Goal: Information Seeking & Learning: Find contact information

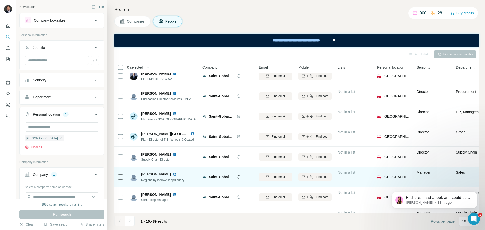
scroll to position [65, 0]
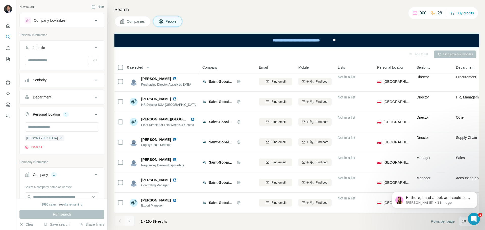
click at [131, 222] on icon "Navigate to next page" at bounding box center [129, 220] width 5 height 5
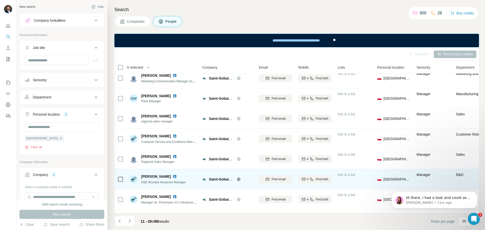
scroll to position [40, 0]
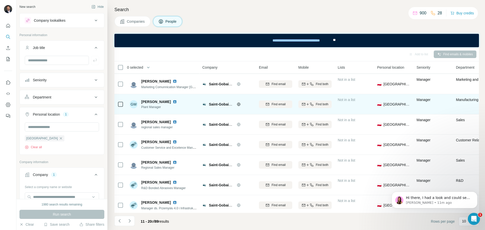
click at [177, 103] on img at bounding box center [175, 102] width 4 height 4
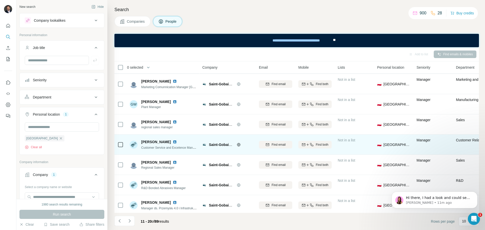
scroll to position [65, 0]
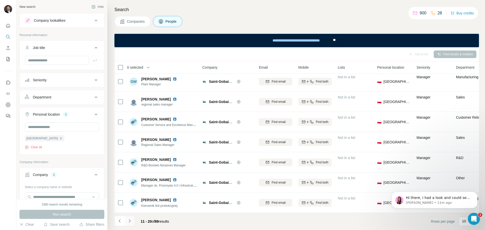
click at [131, 220] on icon "Navigate to next page" at bounding box center [129, 220] width 5 height 5
click at [129, 220] on icon "Navigate to next page" at bounding box center [129, 220] width 5 height 5
click at [131, 219] on icon "Navigate to next page" at bounding box center [129, 220] width 5 height 5
click at [131, 221] on icon "Navigate to next page" at bounding box center [129, 220] width 5 height 5
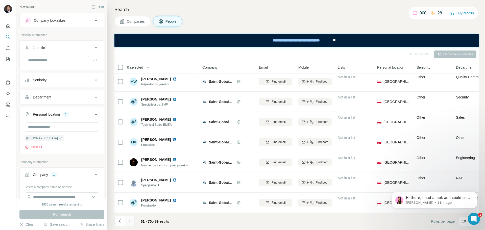
click at [129, 223] on icon "Navigate to next page" at bounding box center [129, 220] width 5 height 5
click at [128, 222] on icon "Navigate to next page" at bounding box center [129, 220] width 5 height 5
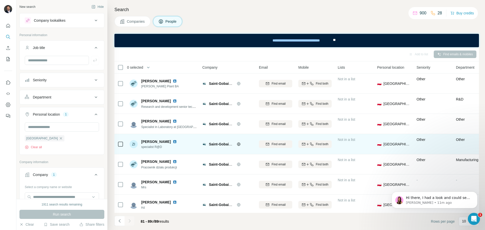
scroll to position [45, 0]
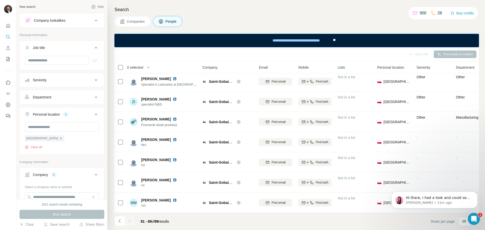
click at [131, 223] on div at bounding box center [129, 221] width 10 height 10
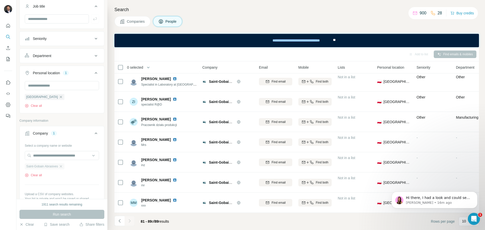
scroll to position [50, 0]
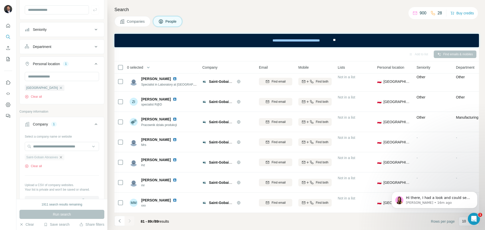
click at [62, 157] on icon "button" at bounding box center [61, 157] width 4 height 4
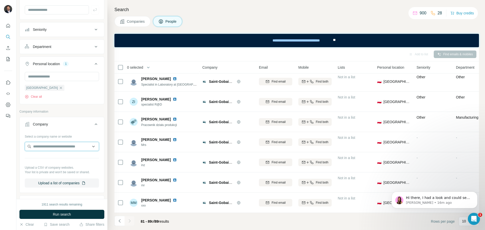
click at [59, 149] on input "text" at bounding box center [62, 146] width 74 height 9
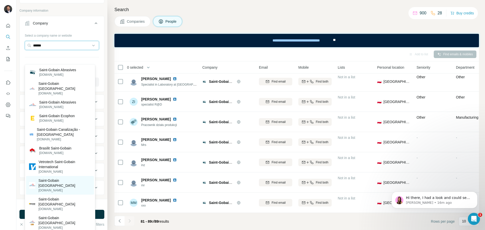
scroll to position [126, 0]
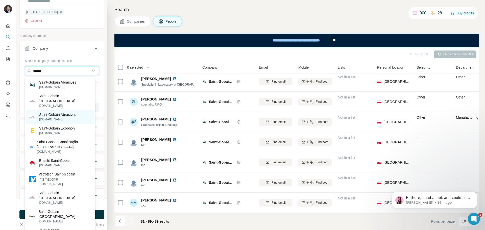
type input "******"
click at [68, 112] on p "Saint-Gobain Abrasives" at bounding box center [57, 114] width 37 height 5
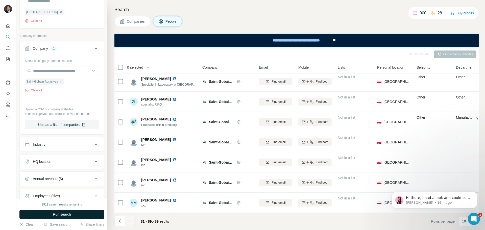
click at [65, 212] on button "Run search" at bounding box center [61, 214] width 85 height 9
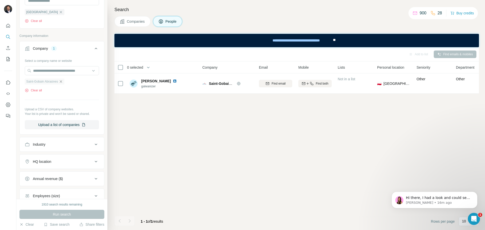
click at [62, 81] on icon "button" at bounding box center [61, 82] width 4 height 4
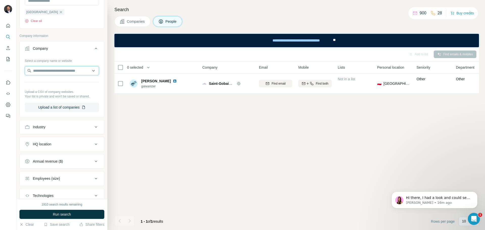
click at [60, 72] on input "text" at bounding box center [62, 70] width 74 height 9
drag, startPoint x: 69, startPoint y: 72, endPoint x: 22, endPoint y: 71, distance: 46.9
click at [22, 71] on div "**********" at bounding box center [62, 86] width 84 height 59
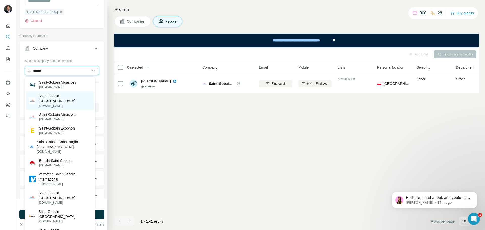
type input "******"
click at [78, 103] on p "[DOMAIN_NAME]" at bounding box center [64, 105] width 52 height 5
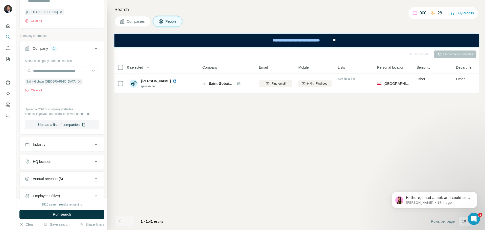
click at [79, 215] on button "Run search" at bounding box center [61, 214] width 85 height 9
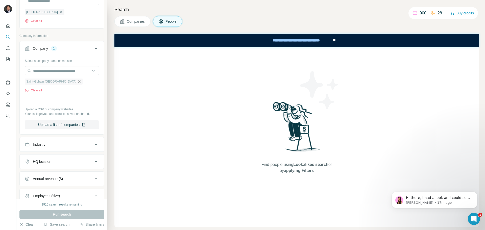
click at [77, 82] on icon "button" at bounding box center [79, 82] width 4 height 4
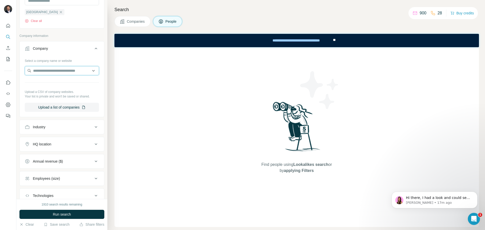
click at [62, 69] on input "text" at bounding box center [62, 70] width 74 height 9
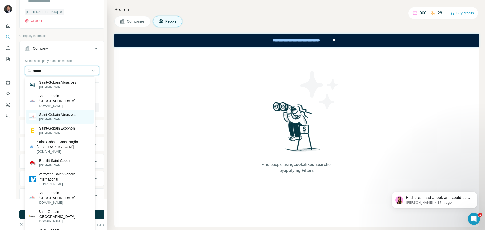
type input "******"
click at [80, 112] on div "Saint-Gobain Abrasives [DOMAIN_NAME]" at bounding box center [60, 117] width 68 height 14
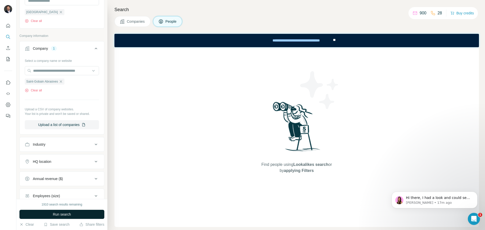
click at [68, 216] on span "Run search" at bounding box center [62, 214] width 18 height 5
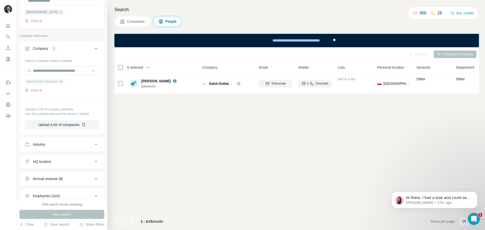
click at [63, 82] on icon "button" at bounding box center [61, 82] width 4 height 4
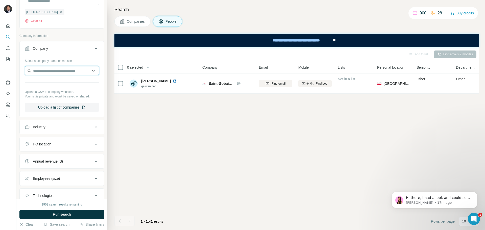
click at [64, 75] on input "text" at bounding box center [62, 70] width 74 height 9
click at [89, 71] on input "text" at bounding box center [62, 70] width 74 height 9
click at [73, 73] on input "text" at bounding box center [62, 70] width 74 height 9
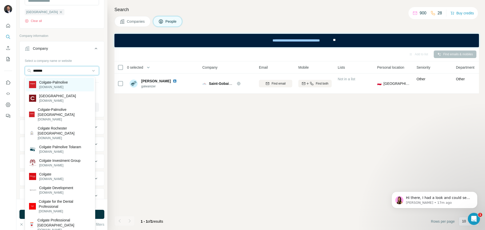
type input "*******"
click at [64, 86] on p "[DOMAIN_NAME]" at bounding box center [53, 87] width 29 height 5
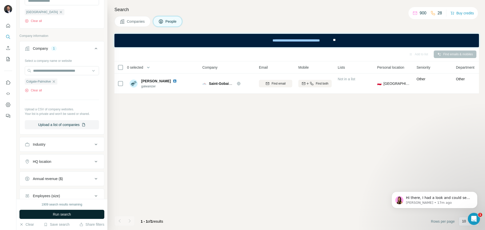
click at [69, 215] on span "Run search" at bounding box center [62, 214] width 18 height 5
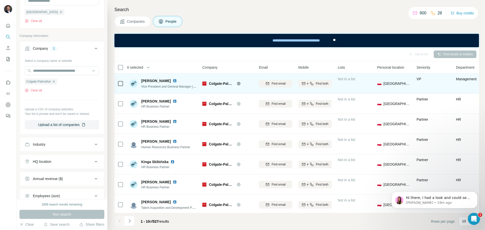
click at [173, 80] on img at bounding box center [175, 81] width 4 height 4
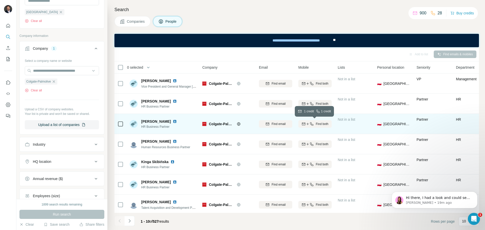
click at [311, 123] on icon "button" at bounding box center [311, 124] width 4 height 4
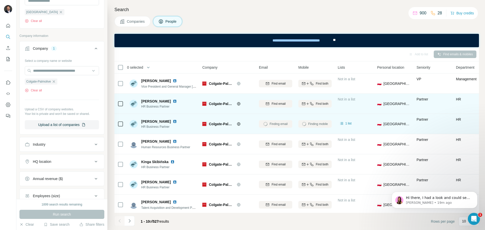
click at [177, 101] on img at bounding box center [175, 101] width 4 height 4
click at [320, 104] on span "Find both" at bounding box center [321, 103] width 13 height 5
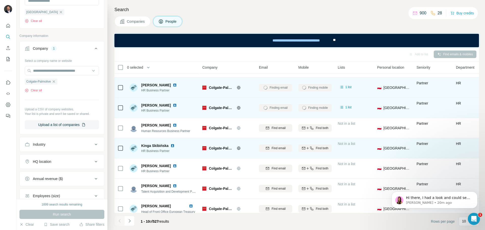
scroll to position [25, 0]
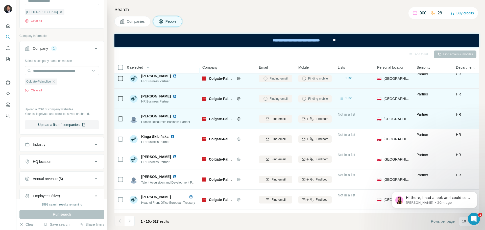
click at [177, 115] on img at bounding box center [175, 116] width 4 height 4
click at [319, 118] on span "Find both" at bounding box center [321, 119] width 13 height 5
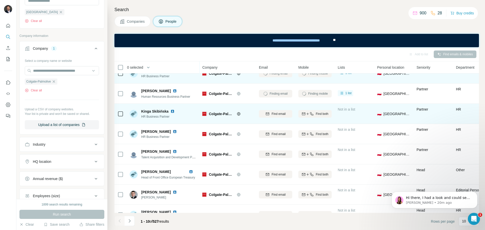
click at [173, 112] on img at bounding box center [172, 111] width 4 height 4
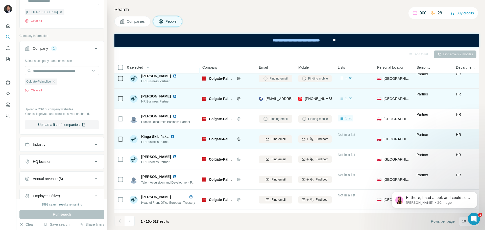
scroll to position [0, 0]
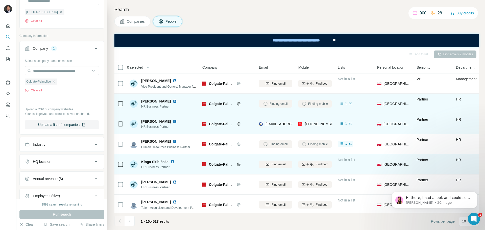
click at [173, 162] on img at bounding box center [172, 162] width 4 height 4
click at [315, 165] on span "Find both" at bounding box center [321, 164] width 13 height 5
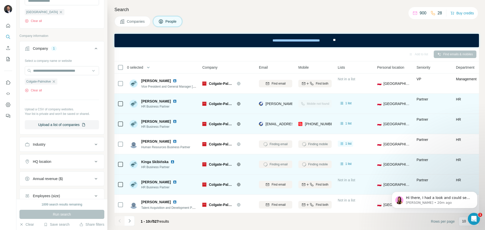
click at [177, 182] on img at bounding box center [175, 182] width 4 height 4
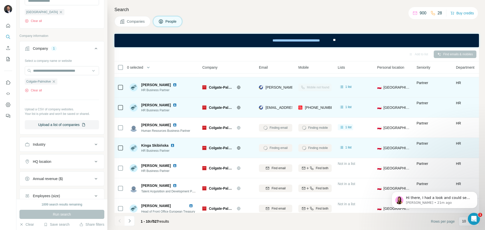
scroll to position [25, 0]
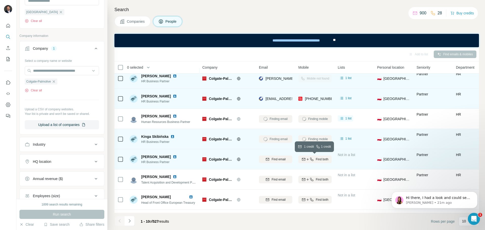
click at [312, 158] on icon "button" at bounding box center [311, 159] width 4 height 4
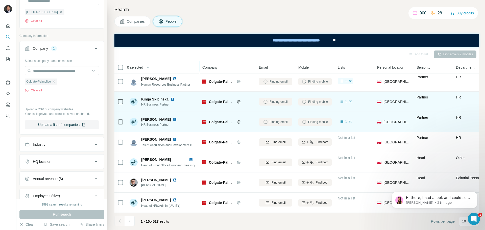
scroll to position [65, 0]
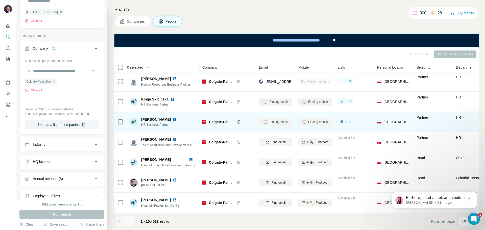
click at [130, 220] on icon "Navigate to next page" at bounding box center [129, 220] width 2 height 3
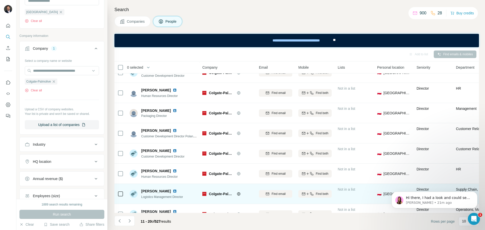
scroll to position [0, 0]
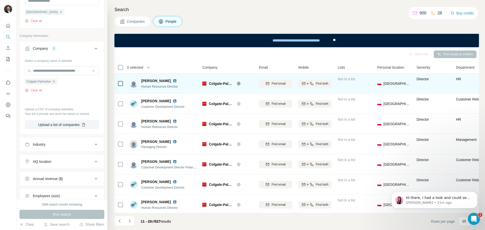
click at [177, 81] on img at bounding box center [175, 81] width 4 height 4
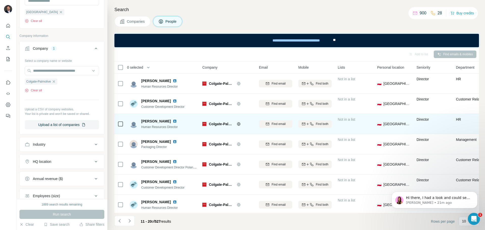
click at [173, 121] on img at bounding box center [175, 121] width 4 height 4
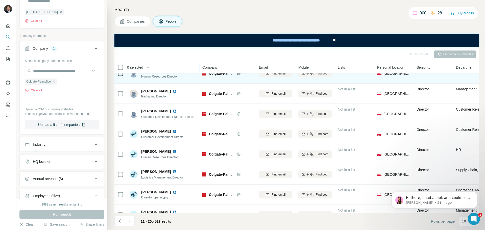
scroll to position [65, 0]
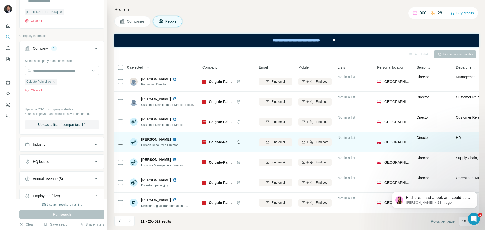
click at [173, 138] on img at bounding box center [175, 139] width 4 height 4
click at [318, 140] on span "Find both" at bounding box center [321, 142] width 13 height 5
click at [130, 220] on icon "Navigate to next page" at bounding box center [129, 220] width 5 height 5
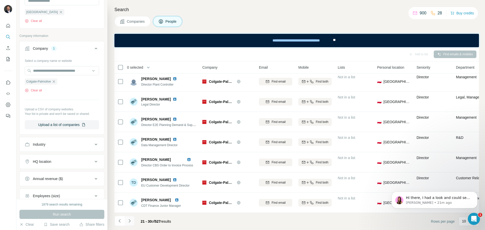
click at [130, 221] on icon "Navigate to next page" at bounding box center [129, 220] width 5 height 5
click at [131, 220] on icon "Navigate to next page" at bounding box center [129, 220] width 5 height 5
click at [133, 221] on button "Navigate to next page" at bounding box center [129, 221] width 10 height 10
click at [131, 221] on icon "Navigate to next page" at bounding box center [129, 220] width 5 height 5
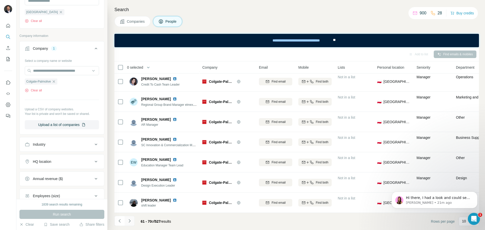
click at [131, 220] on icon "Navigate to next page" at bounding box center [129, 220] width 5 height 5
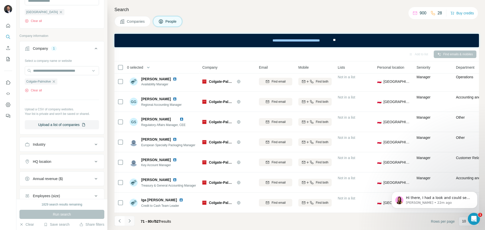
click at [132, 221] on button "Navigate to next page" at bounding box center [129, 221] width 10 height 10
click at [131, 221] on icon "Navigate to next page" at bounding box center [129, 220] width 5 height 5
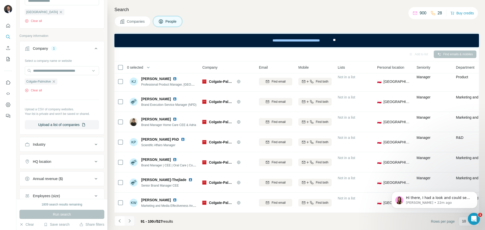
click at [129, 221] on icon "Navigate to next page" at bounding box center [129, 220] width 5 height 5
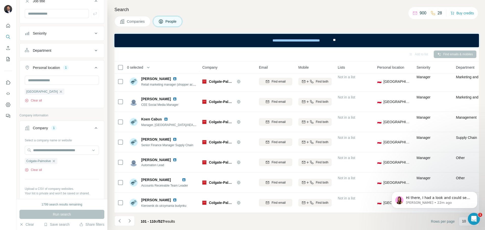
scroll to position [0, 0]
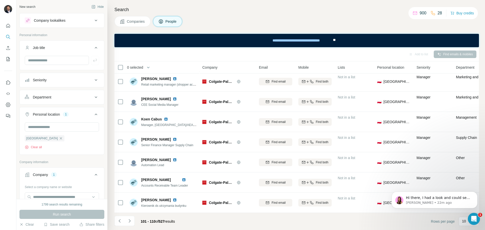
click at [76, 92] on button "Department" at bounding box center [62, 97] width 84 height 12
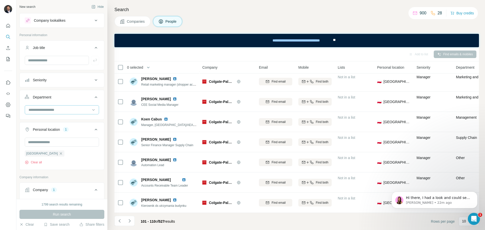
click at [74, 113] on div at bounding box center [59, 109] width 62 height 9
click at [51, 129] on div "HR" at bounding box center [60, 127] width 62 height 5
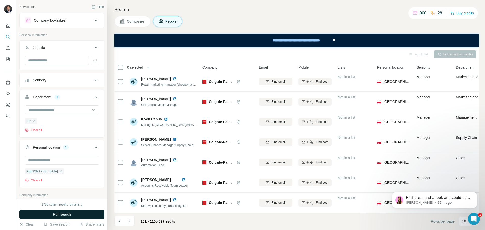
click at [82, 215] on button "Run search" at bounding box center [61, 214] width 85 height 9
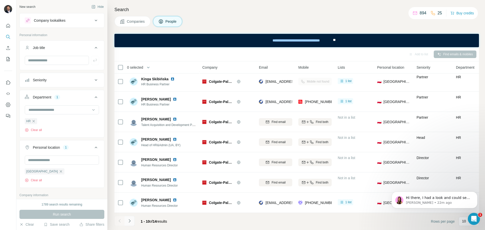
click at [129, 220] on icon "Navigate to next page" at bounding box center [129, 220] width 5 height 5
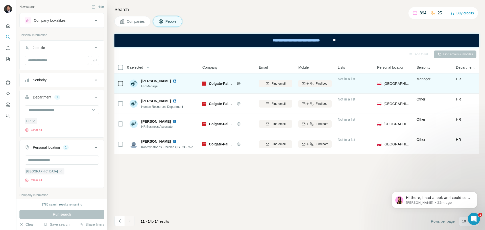
click at [173, 82] on img at bounding box center [175, 81] width 4 height 4
click at [311, 82] on icon "button" at bounding box center [311, 84] width 4 height 4
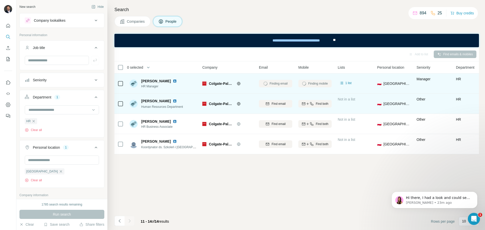
click at [175, 100] on img at bounding box center [175, 101] width 4 height 4
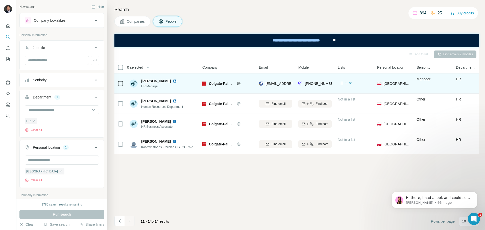
scroll to position [25, 0]
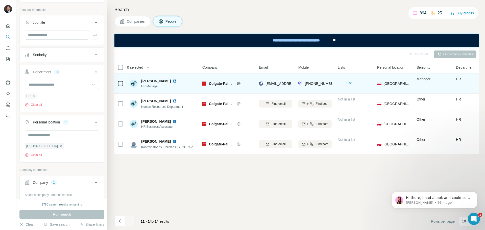
click at [33, 97] on icon "button" at bounding box center [34, 96] width 4 height 4
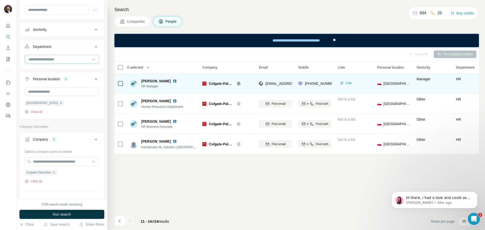
scroll to position [76, 0]
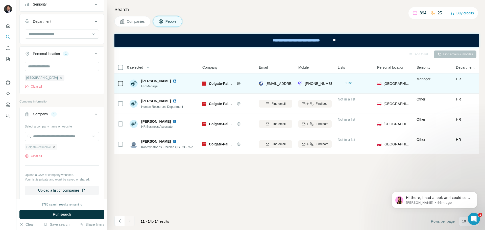
click at [55, 149] on icon "button" at bounding box center [54, 147] width 4 height 4
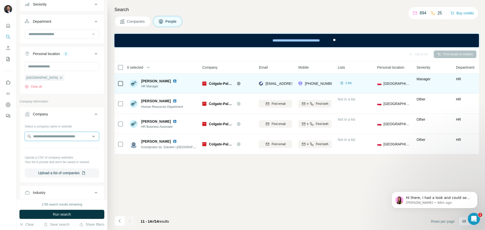
click at [50, 139] on input "text" at bounding box center [62, 136] width 74 height 9
paste input "**********"
drag, startPoint x: 61, startPoint y: 139, endPoint x: 2, endPoint y: 139, distance: 59.6
click at [2, 139] on div "New search Hide Company lookalikes Personal information Job title Seniority Dep…" at bounding box center [242, 115] width 485 height 230
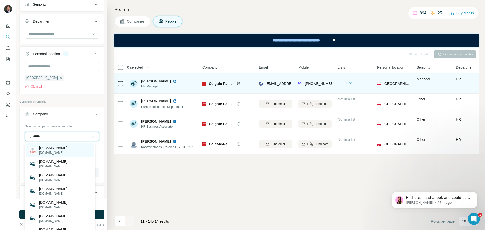
type input "*****"
click at [66, 148] on div "[DOMAIN_NAME] [DOMAIN_NAME]" at bounding box center [60, 150] width 68 height 14
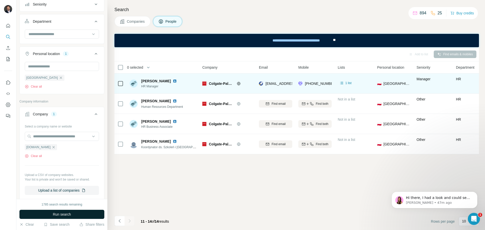
click at [65, 215] on span "Run search" at bounding box center [62, 214] width 18 height 5
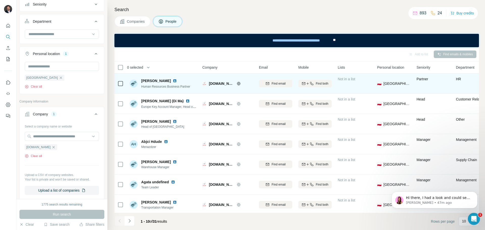
click at [177, 81] on img at bounding box center [175, 81] width 4 height 4
click at [313, 84] on icon "button" at bounding box center [311, 84] width 4 height 4
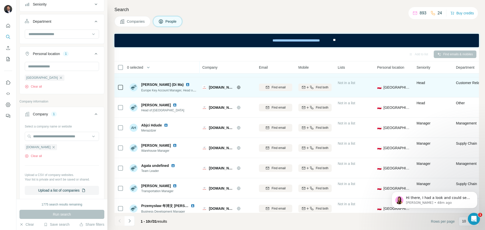
scroll to position [25, 0]
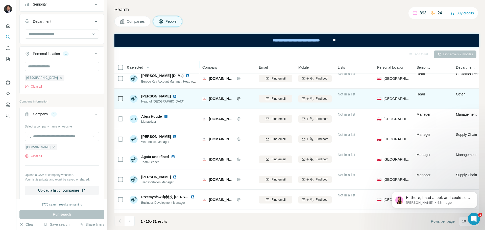
click at [173, 96] on img at bounding box center [175, 96] width 4 height 4
click at [304, 99] on icon "button" at bounding box center [303, 98] width 3 height 3
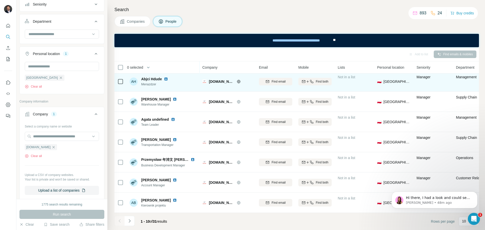
scroll to position [65, 0]
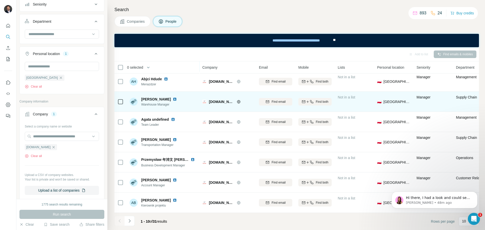
click at [173, 97] on img at bounding box center [175, 99] width 4 height 4
click at [310, 100] on icon "button" at bounding box center [311, 102] width 4 height 4
click at [130, 221] on icon "Navigate to next page" at bounding box center [129, 220] width 2 height 3
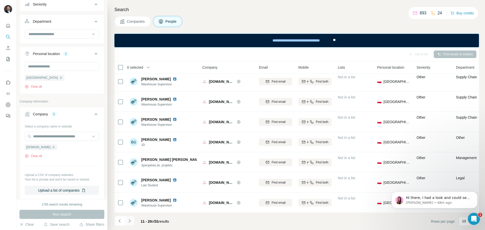
click at [130, 219] on icon "Navigate to next page" at bounding box center [129, 220] width 5 height 5
click at [132, 219] on icon "Navigate to next page" at bounding box center [129, 220] width 5 height 5
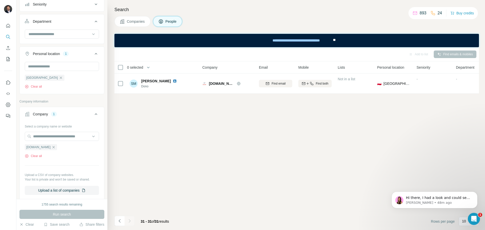
scroll to position [0, 0]
click at [119, 221] on icon "Navigate to previous page" at bounding box center [119, 220] width 5 height 5
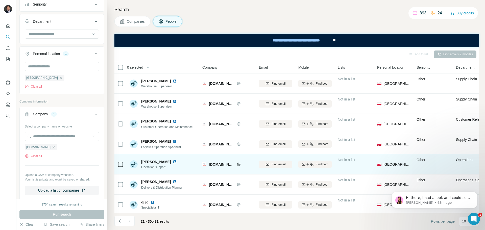
scroll to position [65, 0]
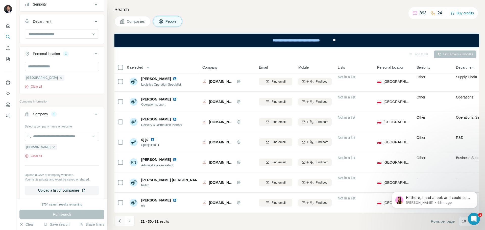
click at [118, 222] on icon "Navigate to previous page" at bounding box center [119, 220] width 5 height 5
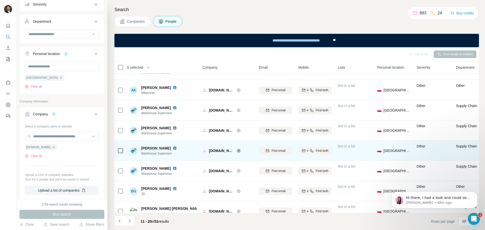
scroll to position [0, 0]
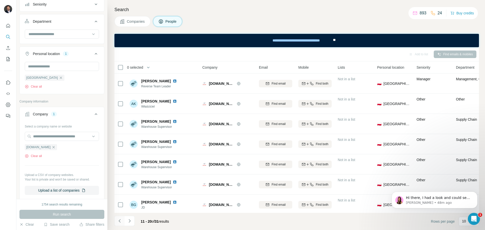
click at [117, 221] on icon "Navigate to previous page" at bounding box center [119, 220] width 5 height 5
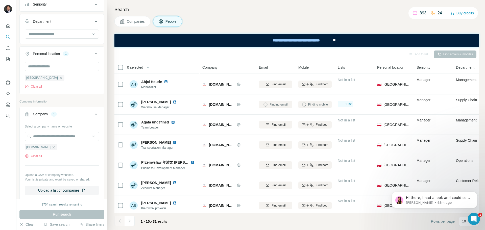
scroll to position [65, 0]
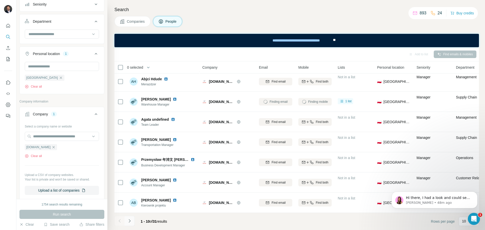
click at [131, 221] on icon "Navigate to next page" at bounding box center [129, 220] width 5 height 5
click at [130, 221] on icon "Navigate to next page" at bounding box center [129, 220] width 5 height 5
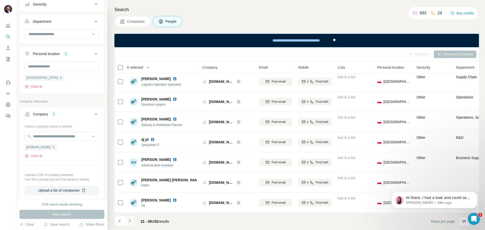
click at [133, 220] on button "Navigate to next page" at bounding box center [129, 221] width 10 height 10
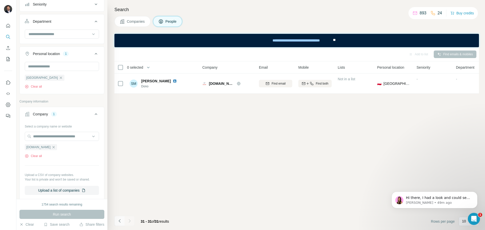
click at [119, 221] on icon "Navigate to previous page" at bounding box center [119, 220] width 5 height 5
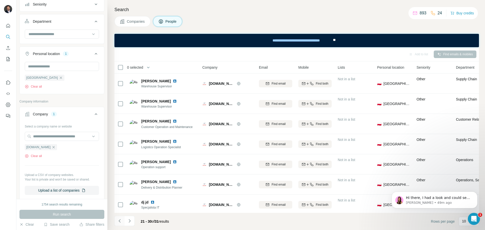
click at [119, 221] on icon "Navigate to previous page" at bounding box center [119, 220] width 5 height 5
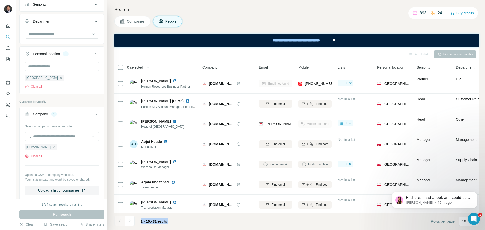
click at [119, 221] on div at bounding box center [119, 221] width 10 height 10
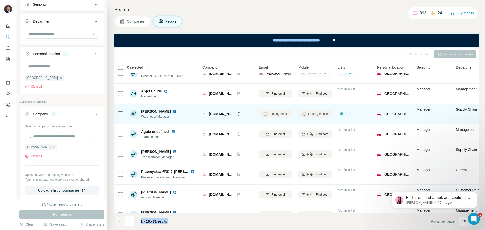
scroll to position [65, 0]
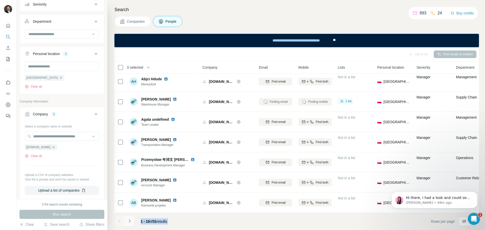
click at [129, 222] on icon "Navigate to next page" at bounding box center [129, 220] width 5 height 5
click at [129, 221] on icon "Navigate to next page" at bounding box center [129, 220] width 5 height 5
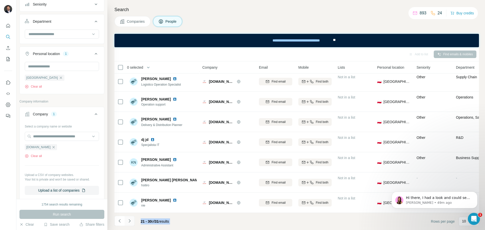
click at [130, 223] on icon "Navigate to next page" at bounding box center [129, 220] width 5 height 5
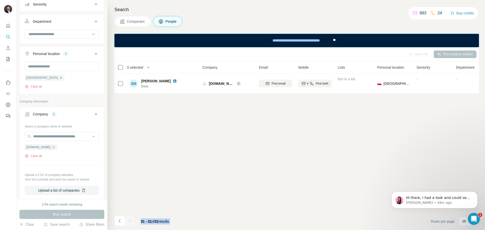
scroll to position [0, 0]
click at [118, 221] on icon "Navigate to previous page" at bounding box center [119, 220] width 5 height 5
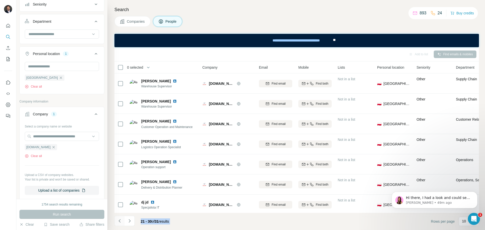
click at [118, 221] on icon "Navigate to previous page" at bounding box center [119, 220] width 5 height 5
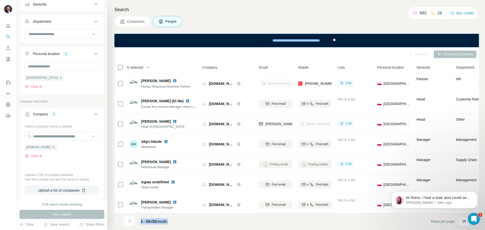
click at [118, 221] on div at bounding box center [119, 221] width 10 height 10
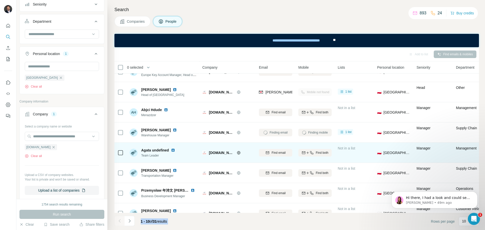
scroll to position [50, 0]
